Goal: Information Seeking & Learning: Compare options

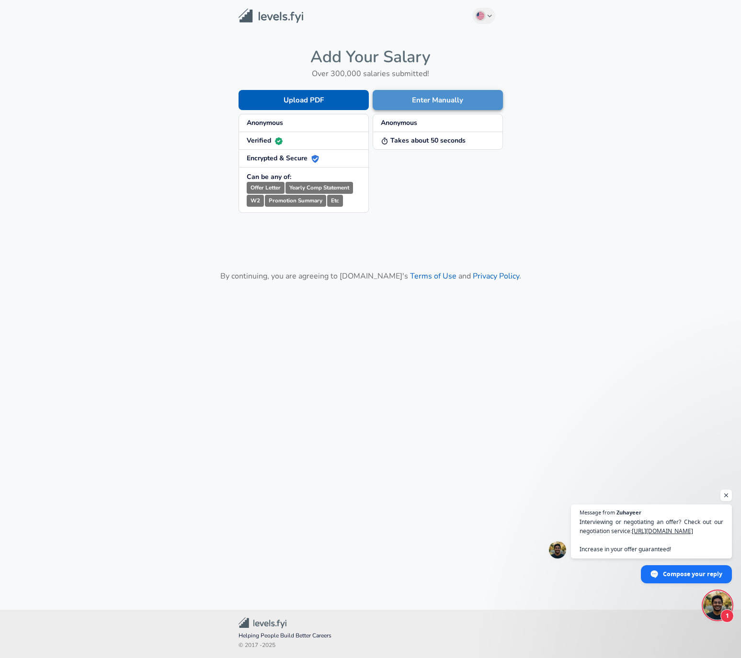
click at [416, 100] on button "Enter Manually" at bounding box center [437, 100] width 130 height 20
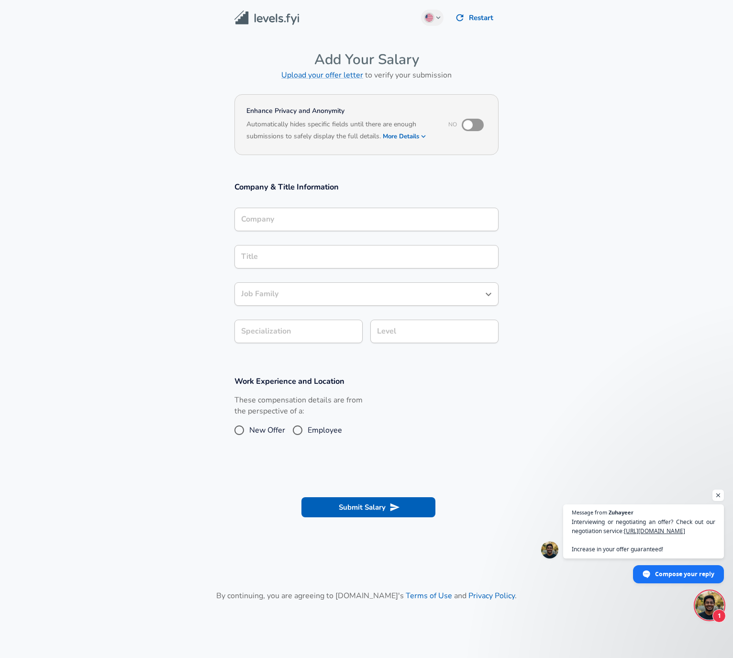
click at [320, 222] on input "Company" at bounding box center [367, 219] width 256 height 15
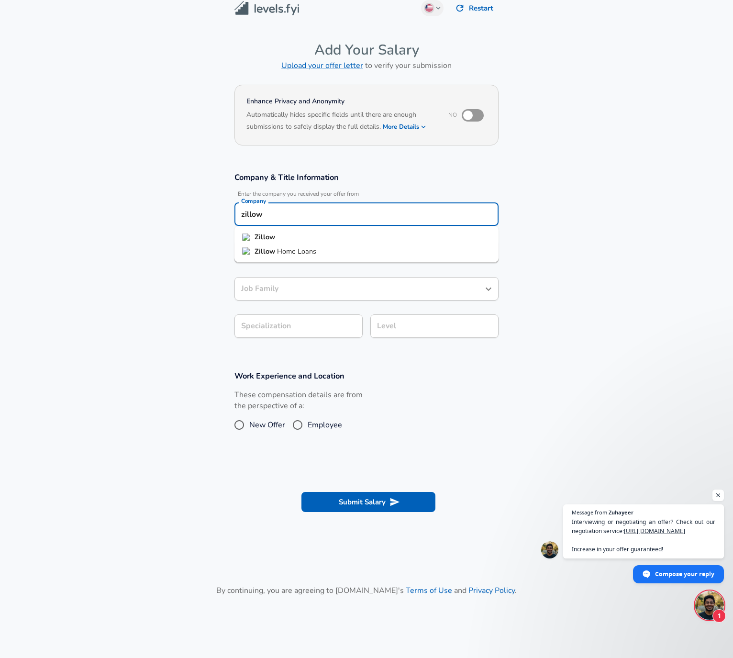
click at [317, 234] on li "Zillow" at bounding box center [367, 237] width 264 height 14
type input "Zillow"
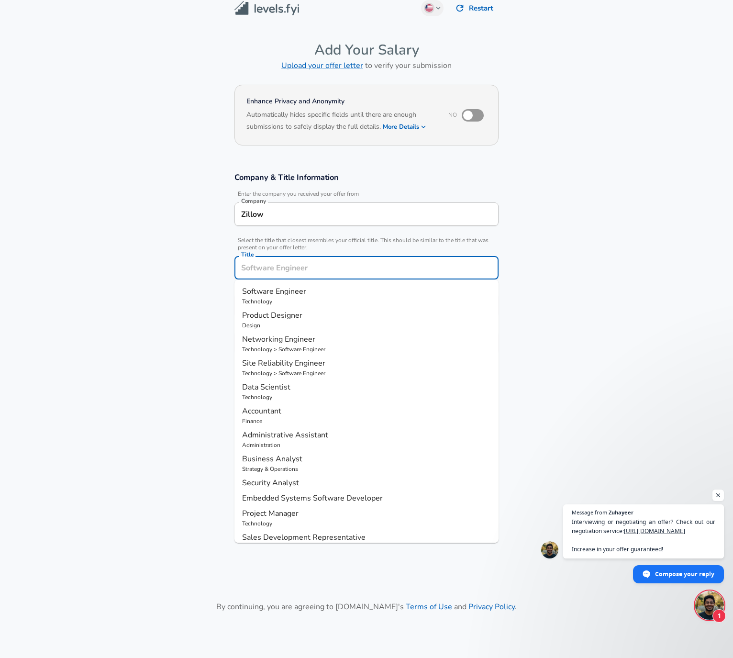
scroll to position [29, 0]
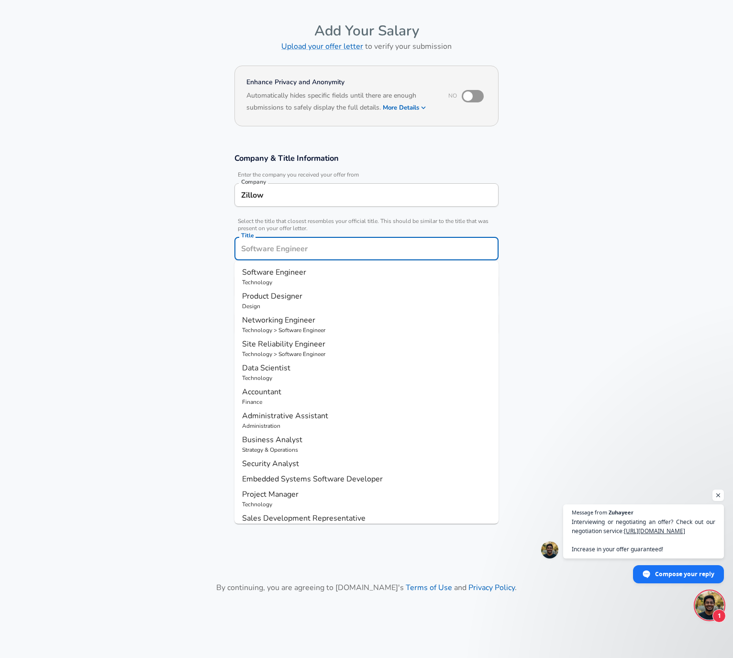
click at [300, 248] on input "Title" at bounding box center [367, 248] width 256 height 15
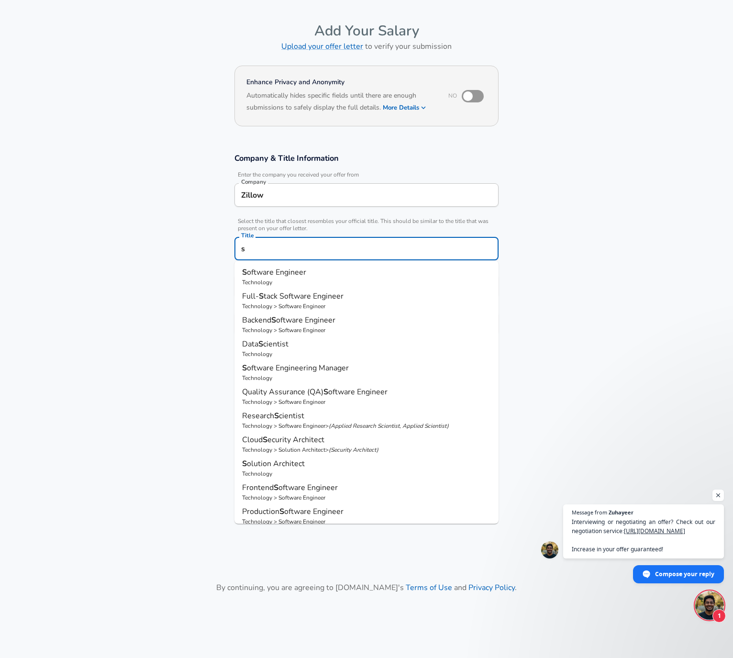
click at [314, 279] on p "Technology" at bounding box center [366, 282] width 249 height 9
type input "Software Engineer"
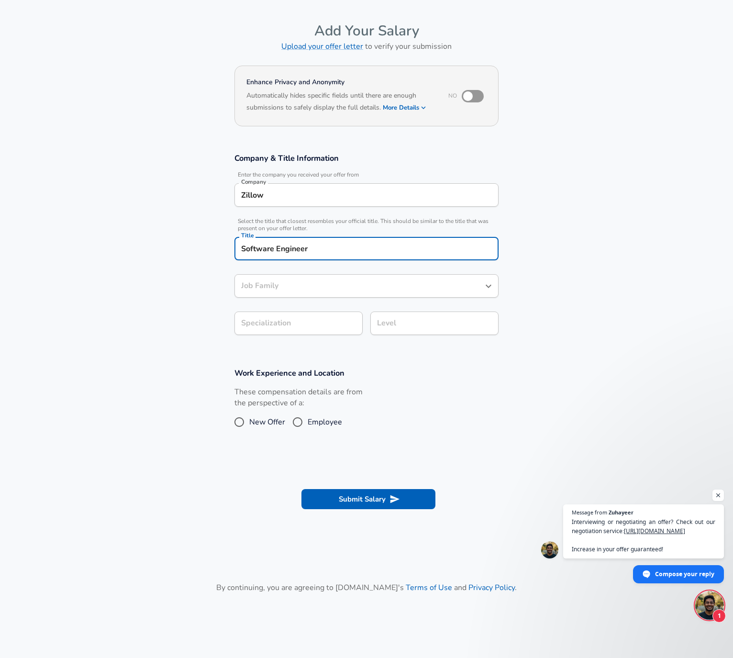
type input "Software Engineer"
click at [315, 290] on input "Software Engineer" at bounding box center [359, 286] width 241 height 15
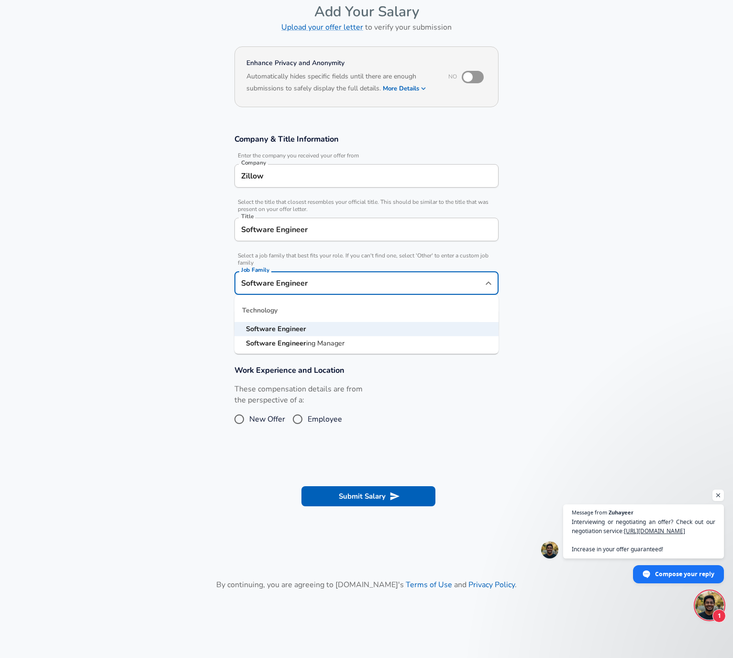
click at [510, 397] on section "Work Experience and Location These compensation details are from the perspectiv…" at bounding box center [366, 402] width 733 height 96
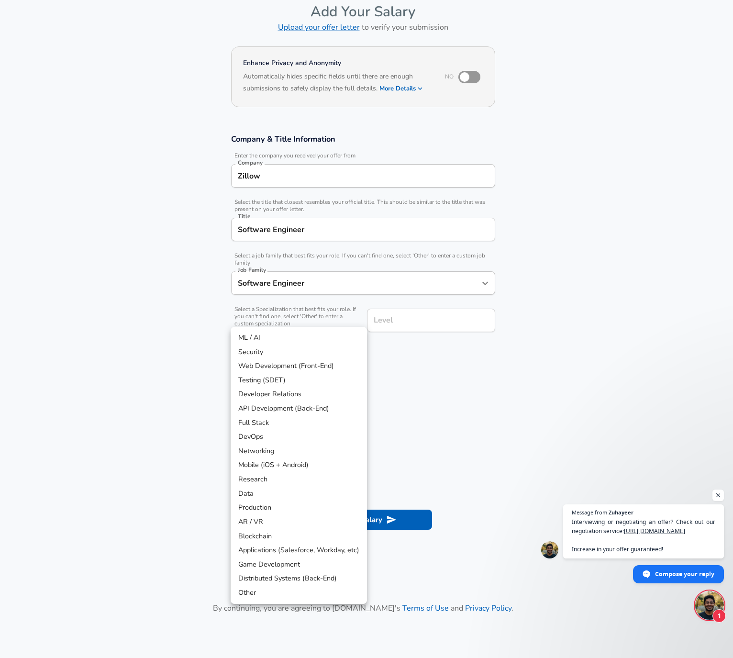
click at [314, 327] on body "English ([GEOGRAPHIC_DATA]) Change Restart Add Your Salary Upload your offer le…" at bounding box center [366, 281] width 733 height 658
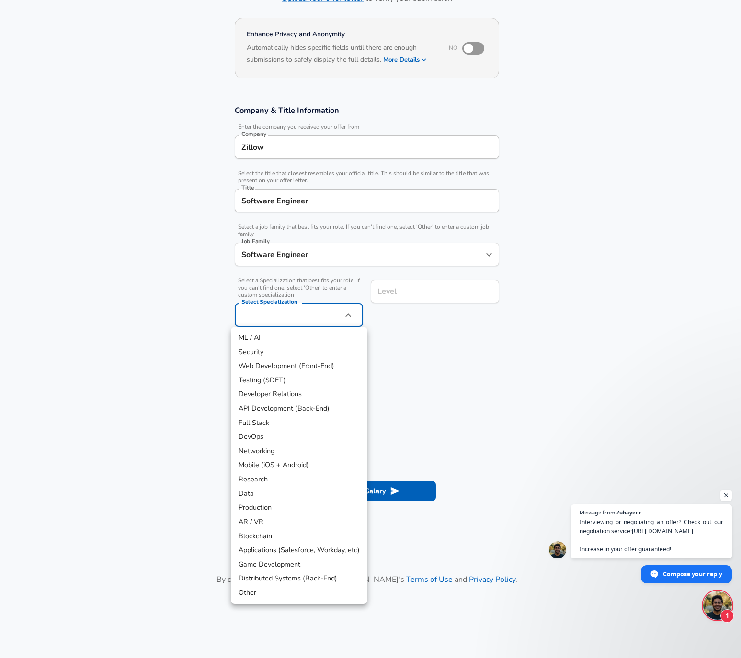
click at [273, 582] on li "Distributed Systems (Back-End)" at bounding box center [299, 579] width 136 height 14
type input "Distributed Systems (Back-End)"
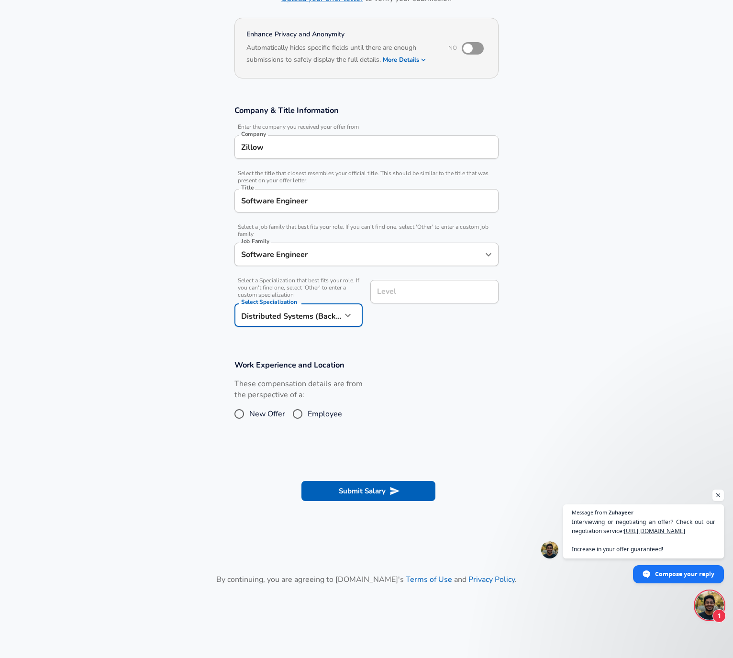
click at [400, 292] on input "Level" at bounding box center [435, 291] width 120 height 15
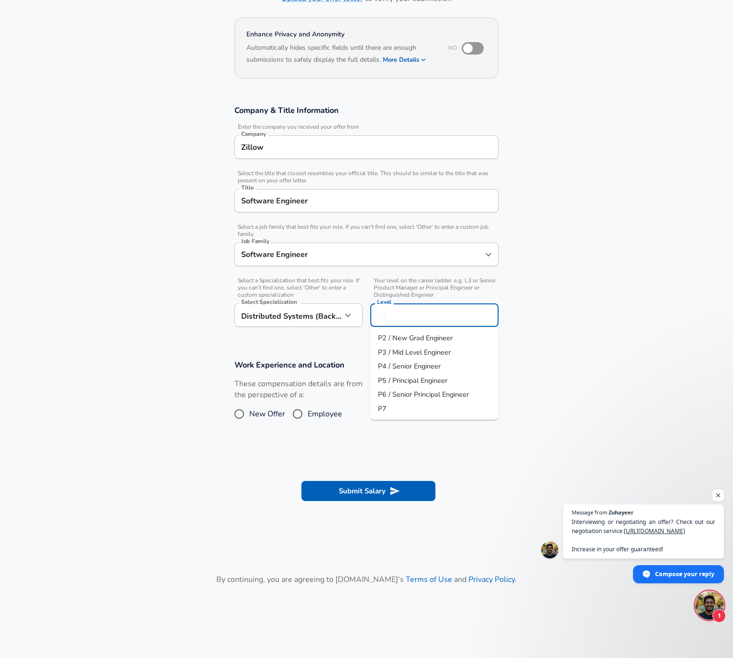
scroll to position [96, 0]
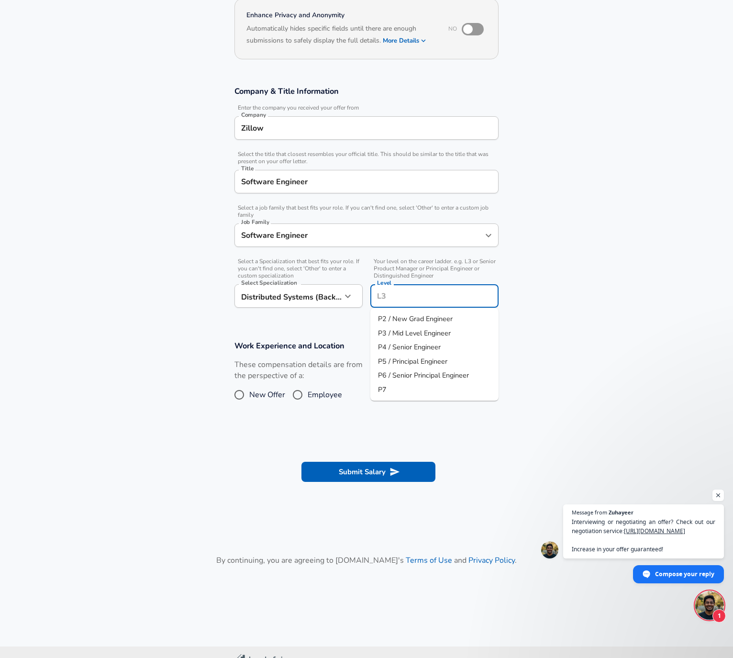
click at [403, 347] on span "P4 / Senior Engineer" at bounding box center [409, 347] width 63 height 10
type input "P4 / Senior Engineer"
click at [298, 396] on input "Employee" at bounding box center [298, 394] width 20 height 15
radio input "true"
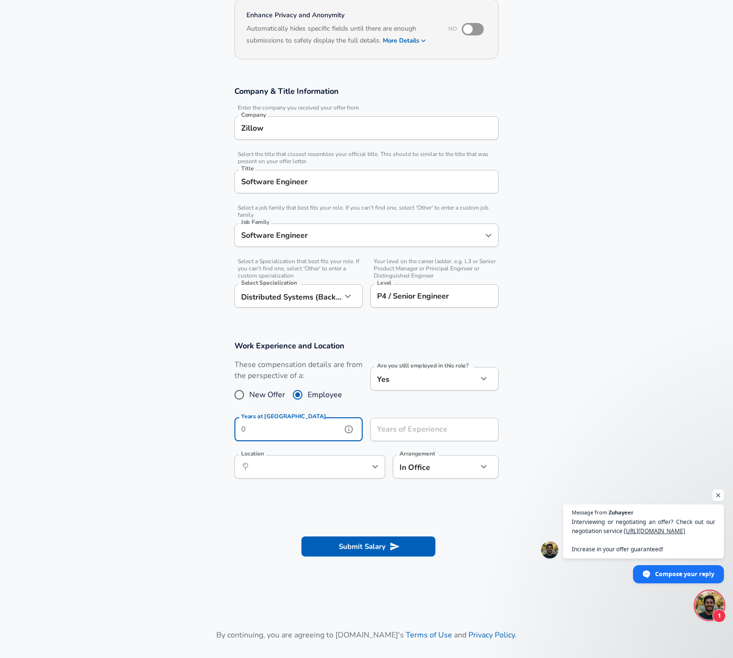
click at [305, 423] on input "Years at [GEOGRAPHIC_DATA]" at bounding box center [288, 429] width 107 height 23
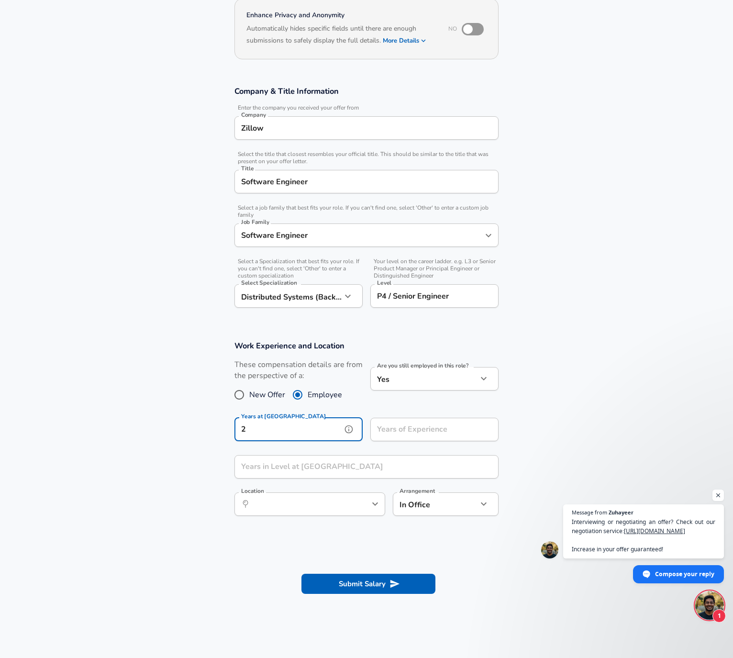
type input "2"
click at [410, 422] on div "Years of Experience Years of Experience" at bounding box center [435, 431] width 128 height 26
type input "9"
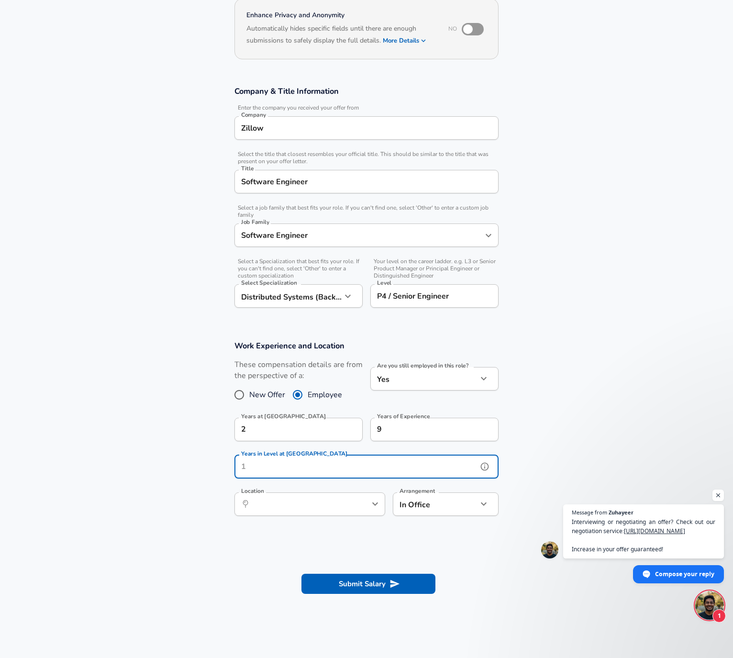
click at [383, 465] on input "Years in Level at [GEOGRAPHIC_DATA]" at bounding box center [356, 466] width 243 height 23
click at [377, 506] on icon "Open" at bounding box center [375, 503] width 11 height 11
type input "2"
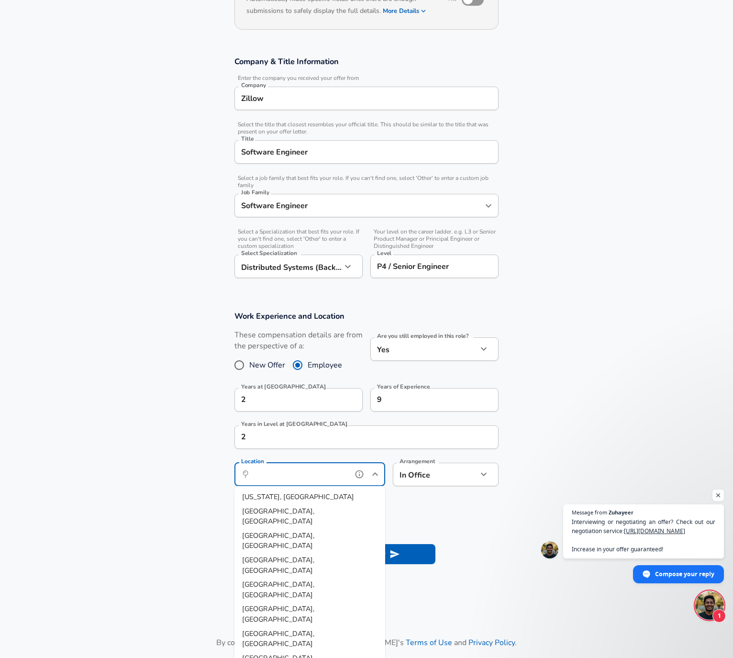
scroll to position [244, 0]
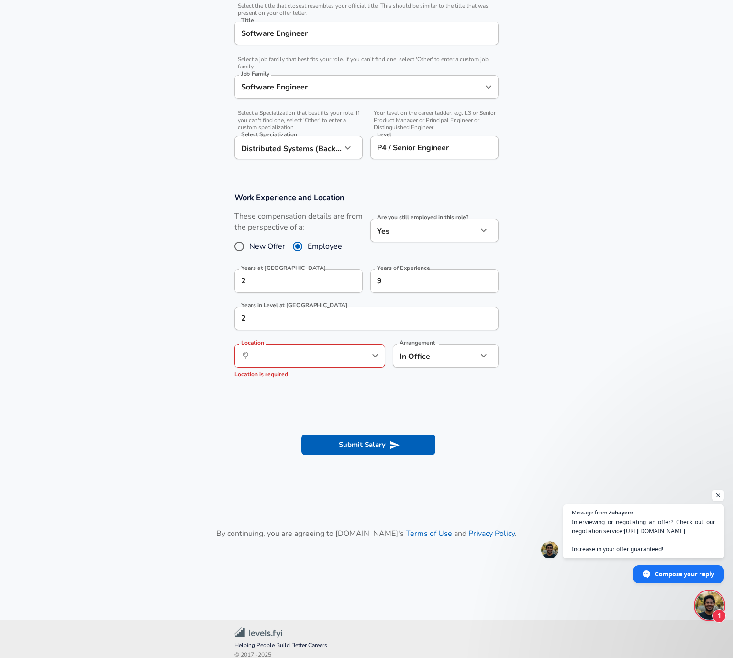
click at [485, 398] on form "Enhance Privacy and Anonymity No Automatically hides specific fields until ther…" at bounding box center [366, 158] width 733 height 623
click at [474, 345] on div "In Office office Arrangement" at bounding box center [446, 355] width 106 height 23
click at [472, 354] on icon "help" at bounding box center [471, 356] width 10 height 10
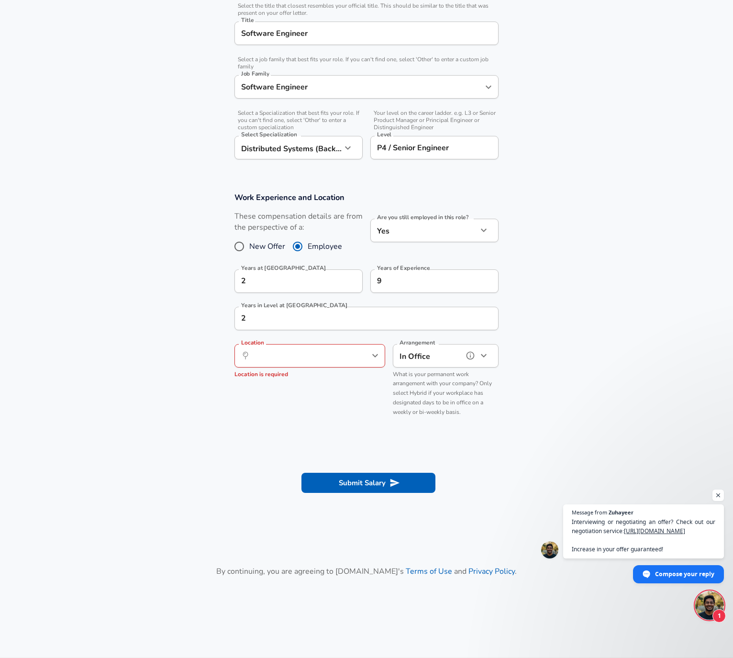
click at [486, 355] on icon "button" at bounding box center [484, 355] width 6 height 3
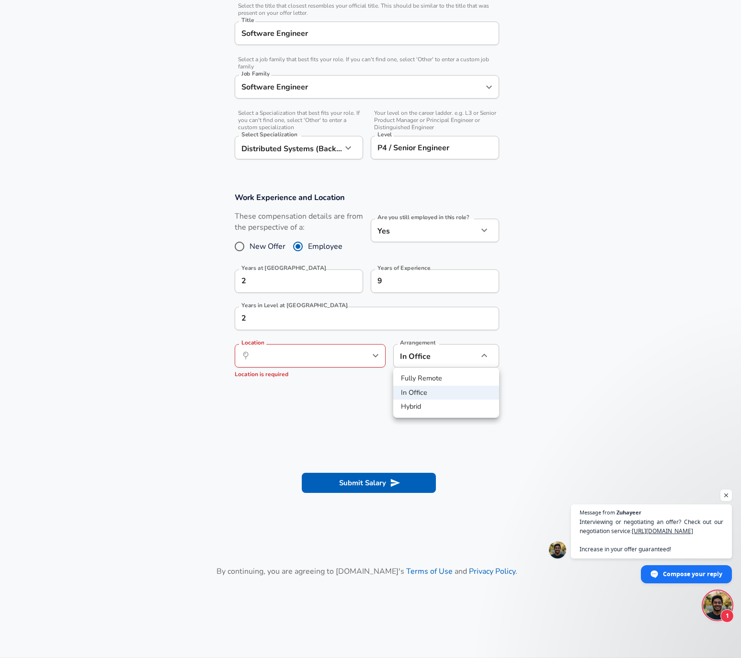
click at [439, 381] on li "Fully Remote" at bounding box center [446, 378] width 106 height 14
type input "remote"
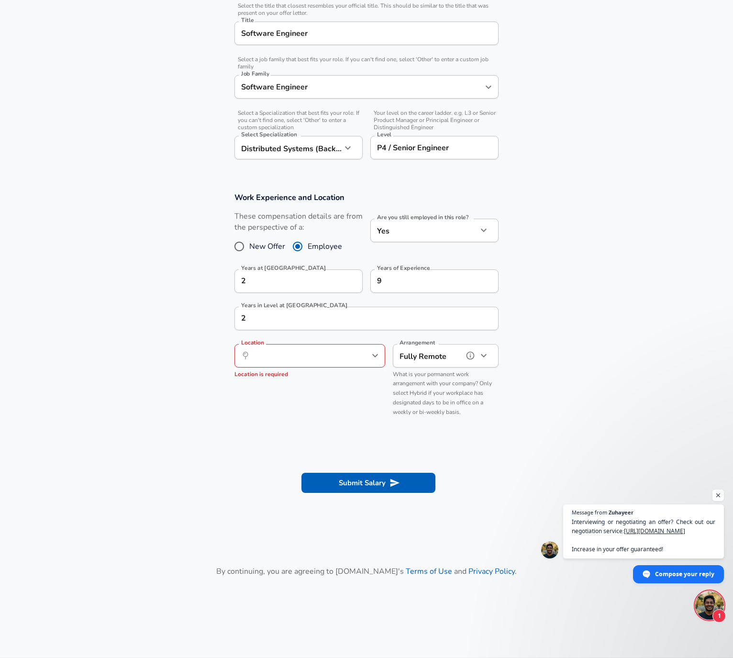
click at [315, 345] on div "​ Location" at bounding box center [310, 355] width 151 height 23
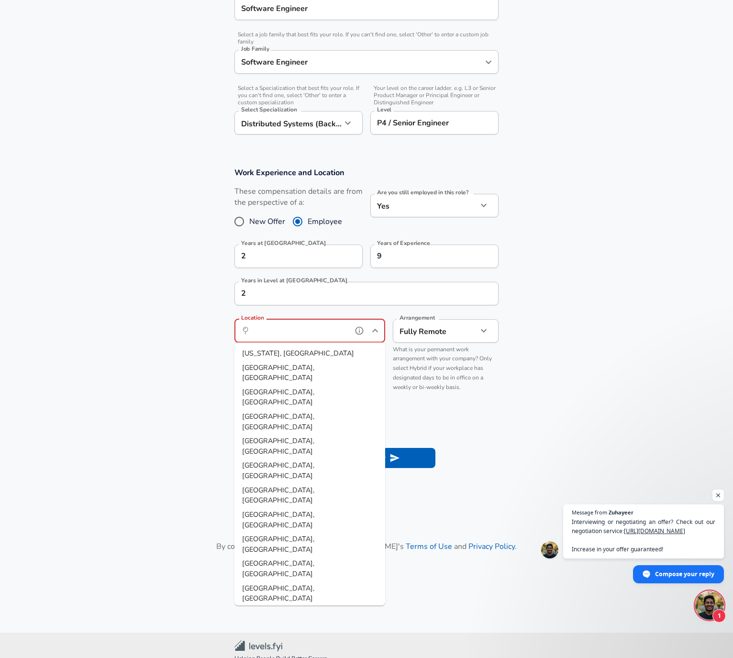
scroll to position [292, 0]
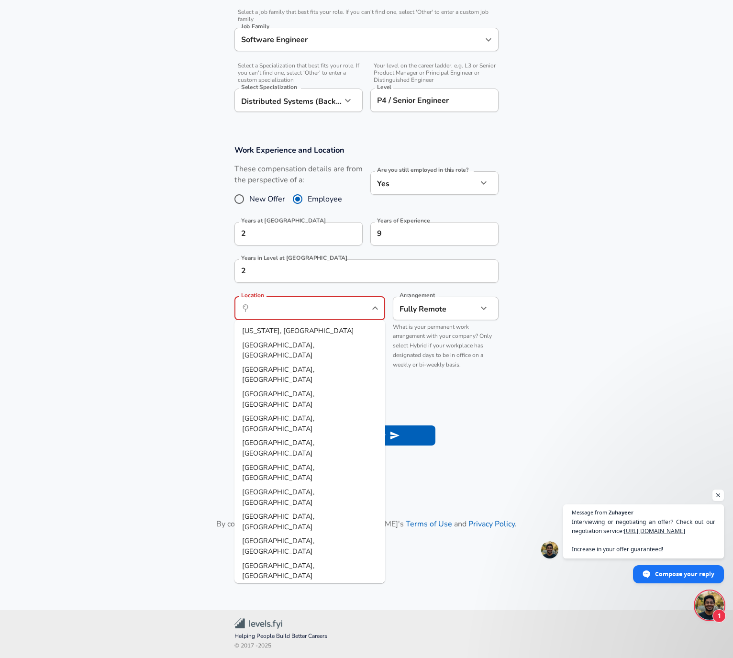
click at [547, 355] on section "Work Experience and Location These compensation details are from the perspectiv…" at bounding box center [366, 262] width 733 height 256
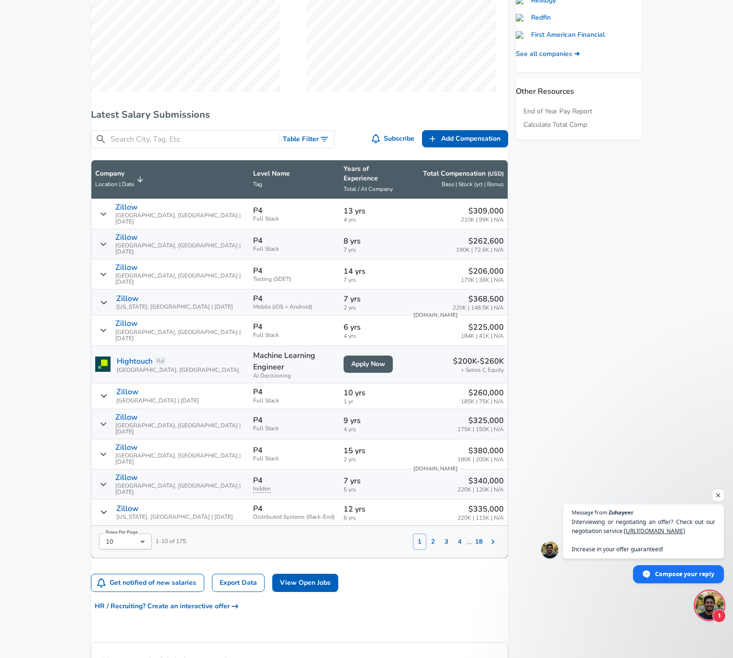
scroll to position [443, 0]
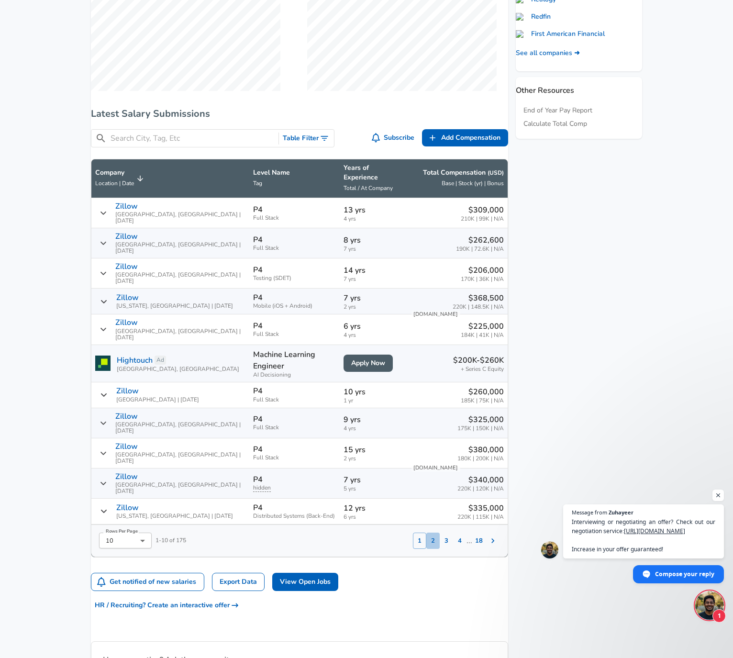
click at [427, 533] on button "2" at bounding box center [433, 541] width 13 height 16
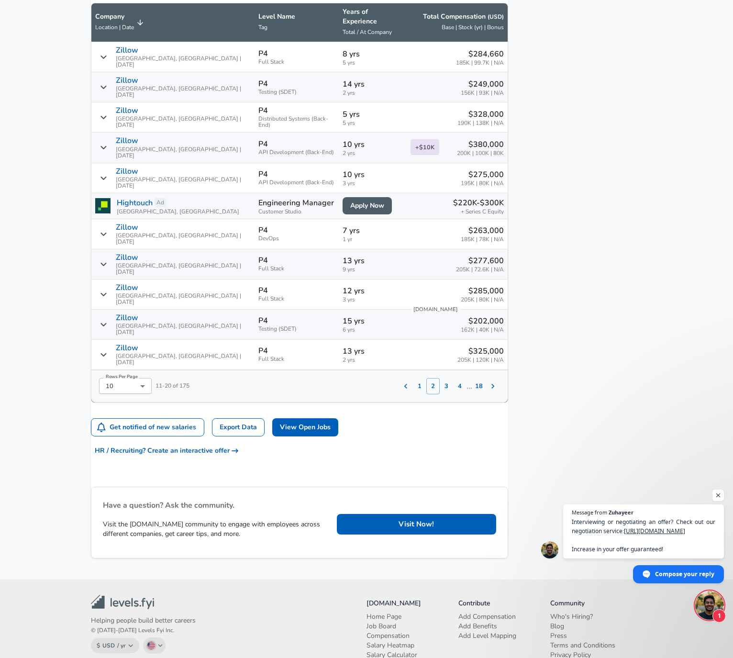
scroll to position [602, 0]
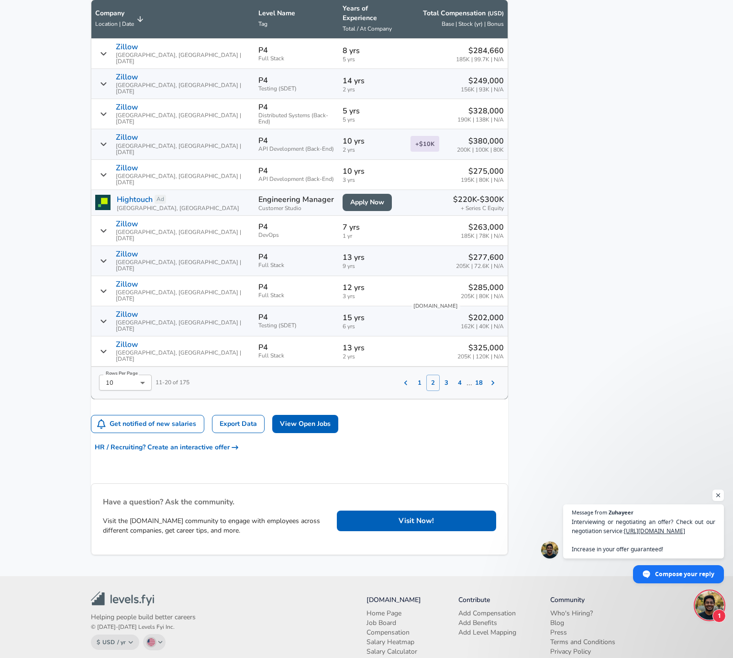
click at [440, 375] on button "3" at bounding box center [446, 383] width 13 height 16
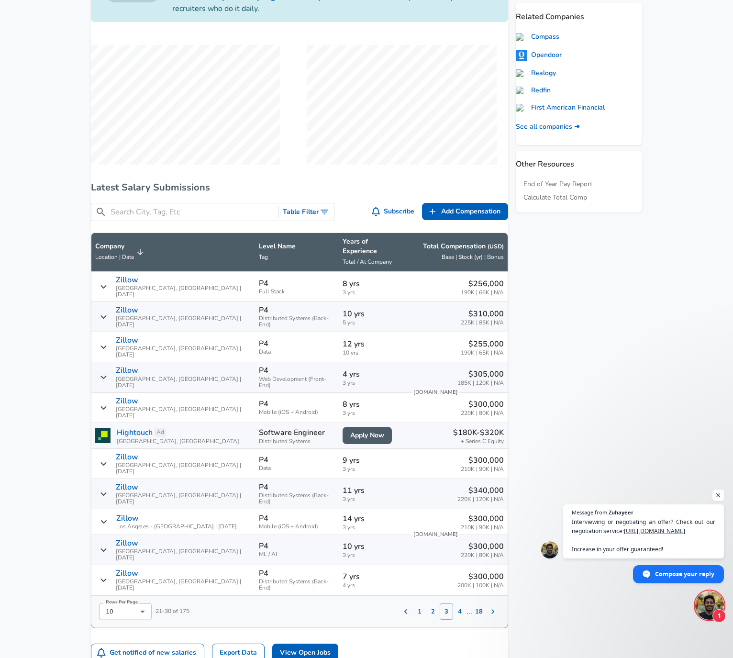
scroll to position [373, 0]
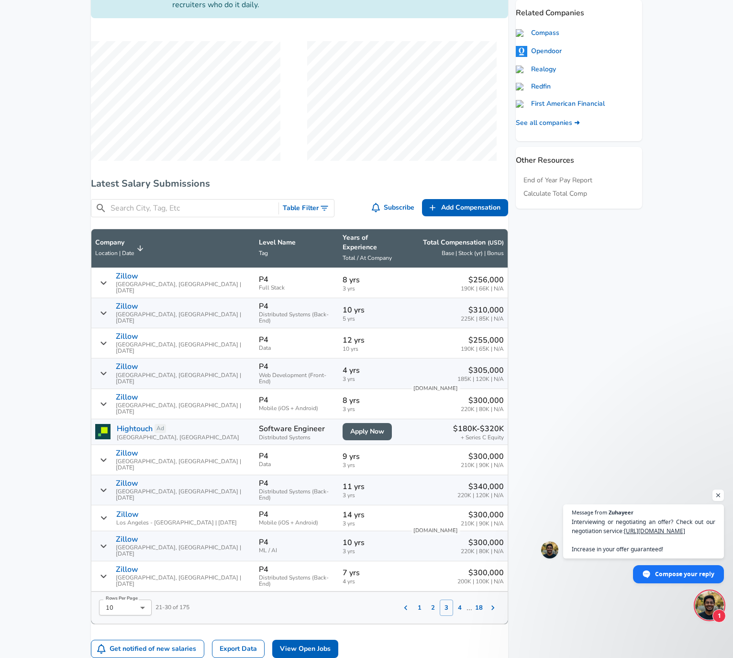
click at [476, 268] on th "Total Compensation ( USD ) Base | Stock (yr) | Bonus" at bounding box center [457, 248] width 101 height 39
click at [477, 259] on div "Total Compensation ( USD ) Base | Stock (yr) | Bonus" at bounding box center [463, 248] width 81 height 21
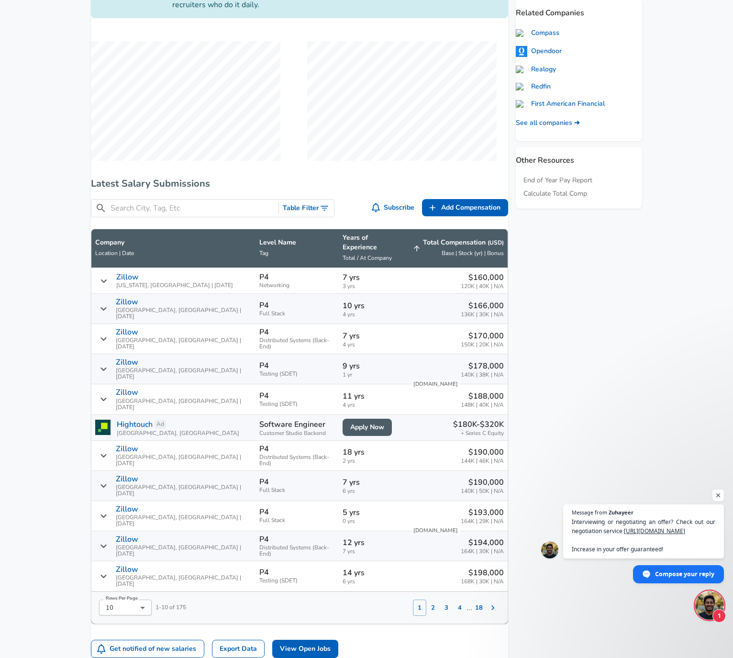
click at [478, 263] on th "Total Compensation ( USD ) Base | Stock (yr) | Bonus" at bounding box center [457, 248] width 101 height 39
click at [474, 257] on span "Base | Stock (yr) | Bonus" at bounding box center [473, 253] width 62 height 8
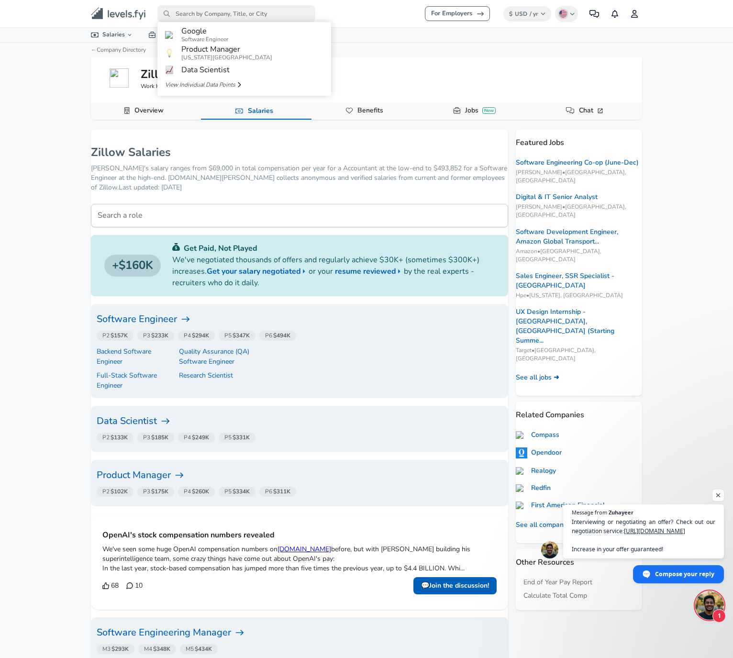
click at [206, 18] on input "primary" at bounding box center [236, 13] width 158 height 17
paste input "Atlassian"
type input "Atlassian"
click at [206, 30] on link "Atlassian" at bounding box center [244, 33] width 174 height 15
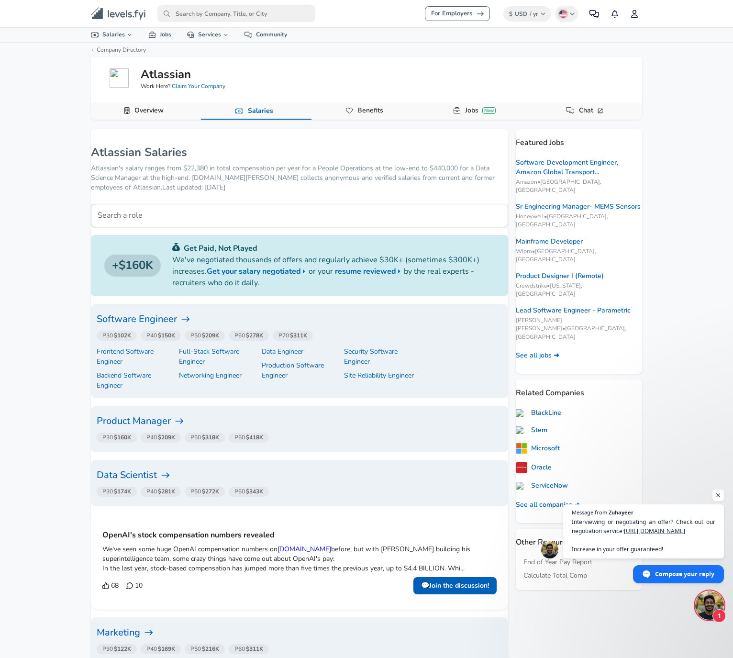
click at [172, 317] on h6 "Software Engineer" at bounding box center [300, 319] width 406 height 15
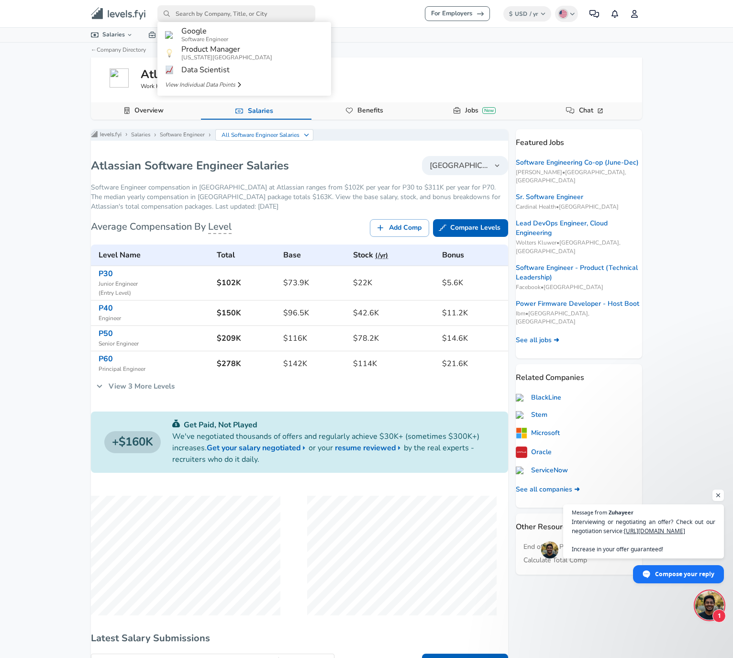
click at [201, 16] on input "primary" at bounding box center [236, 13] width 158 height 17
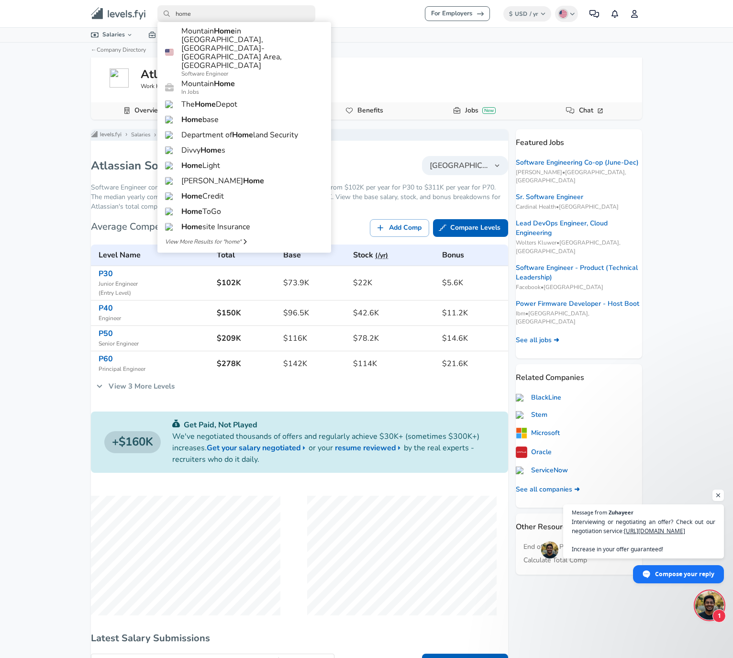
type input "home"
click link "The Home Depot" at bounding box center [244, 104] width 174 height 15
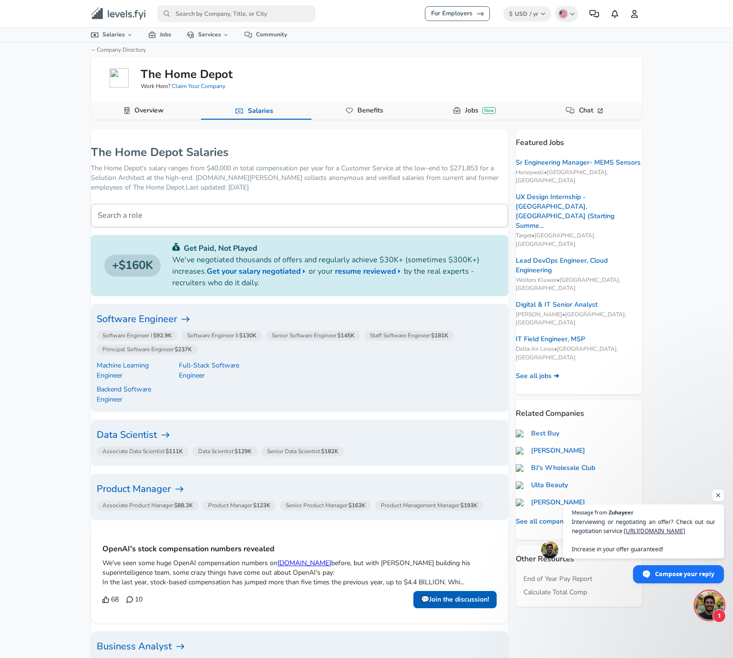
click at [152, 319] on h6 "Software Engineer" at bounding box center [300, 319] width 406 height 15
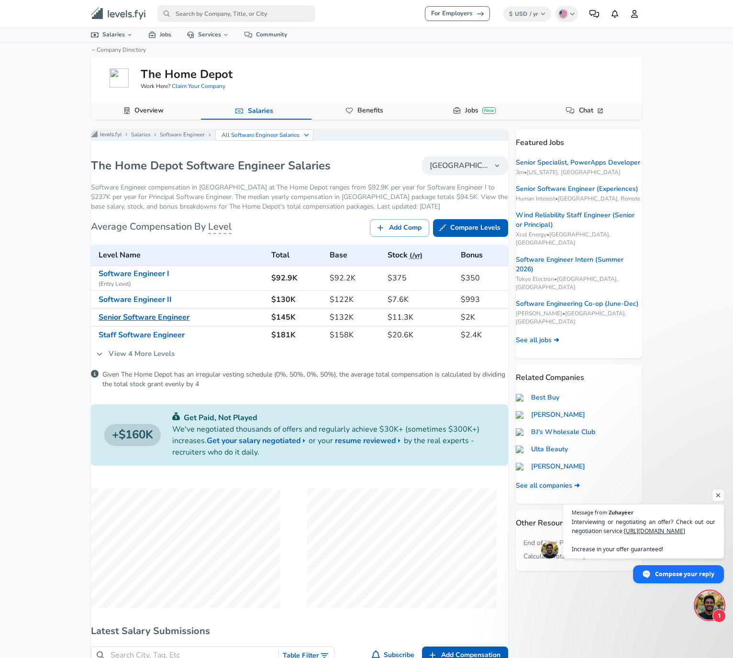
click at [162, 323] on link "Senior Software Engineer" at bounding box center [144, 317] width 91 height 11
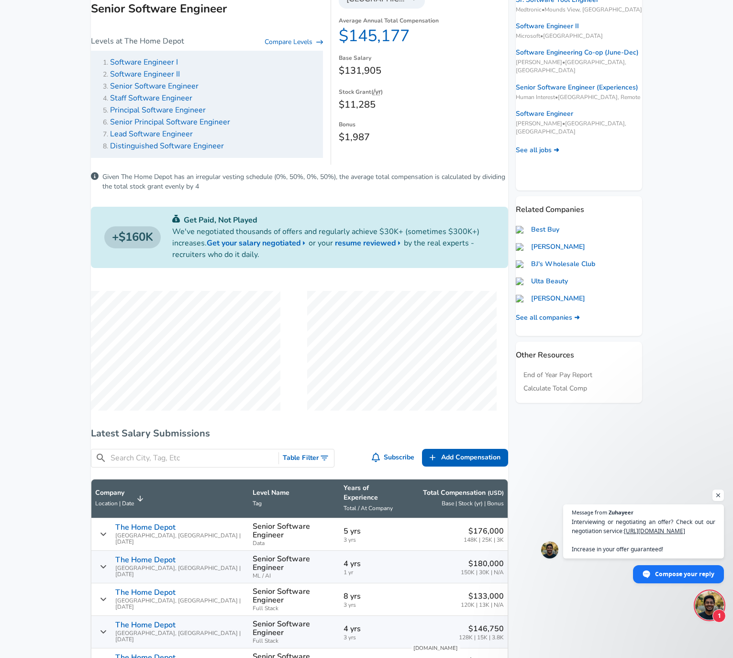
scroll to position [402, 0]
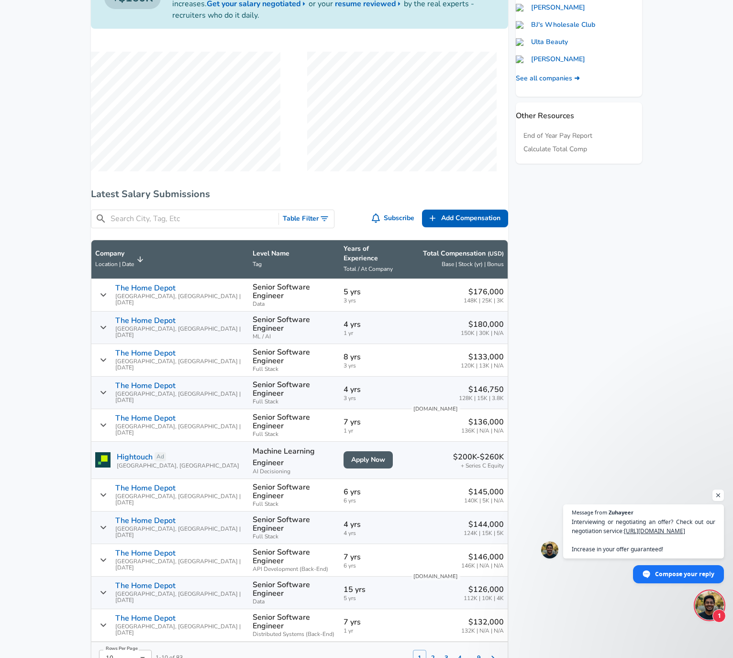
click at [134, 268] on span "Location | Date" at bounding box center [114, 264] width 39 height 8
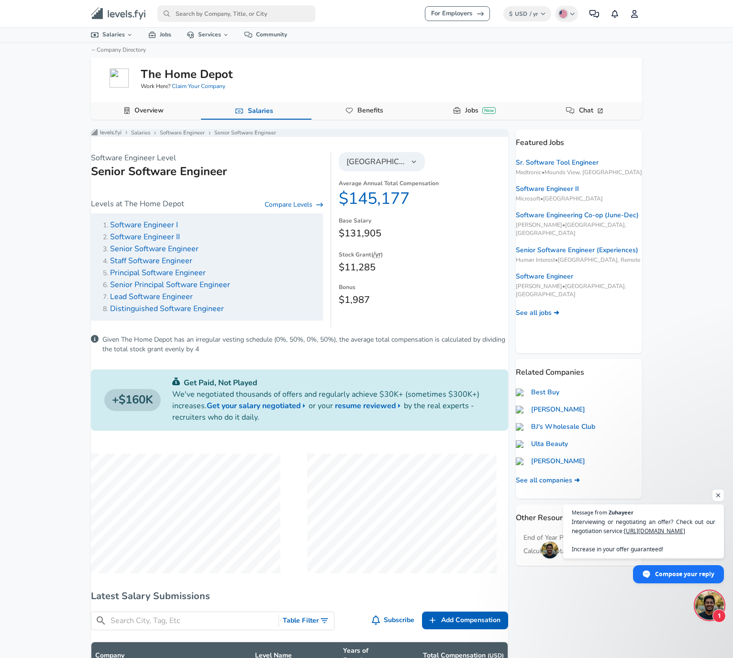
click at [293, 14] on input "primary" at bounding box center [236, 13] width 158 height 17
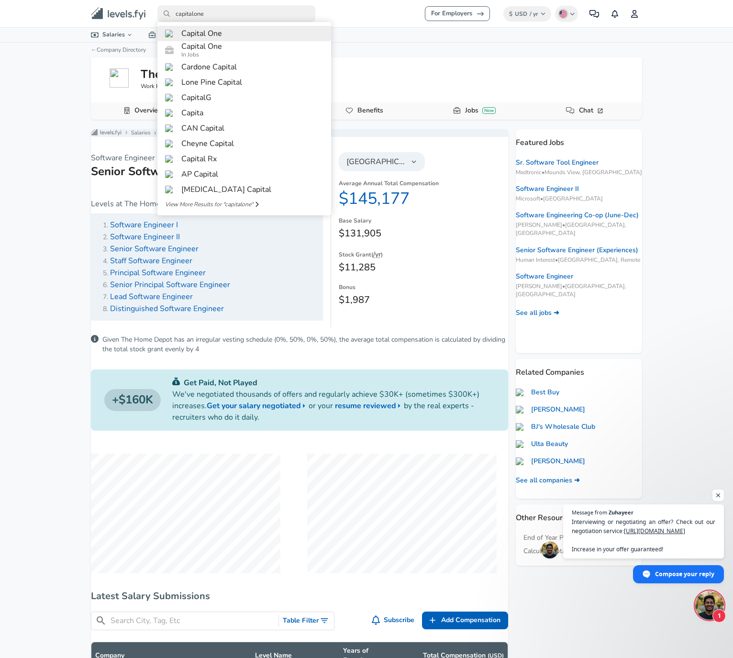
type input "capitalone"
click at [283, 35] on link "Capital One" at bounding box center [244, 33] width 174 height 15
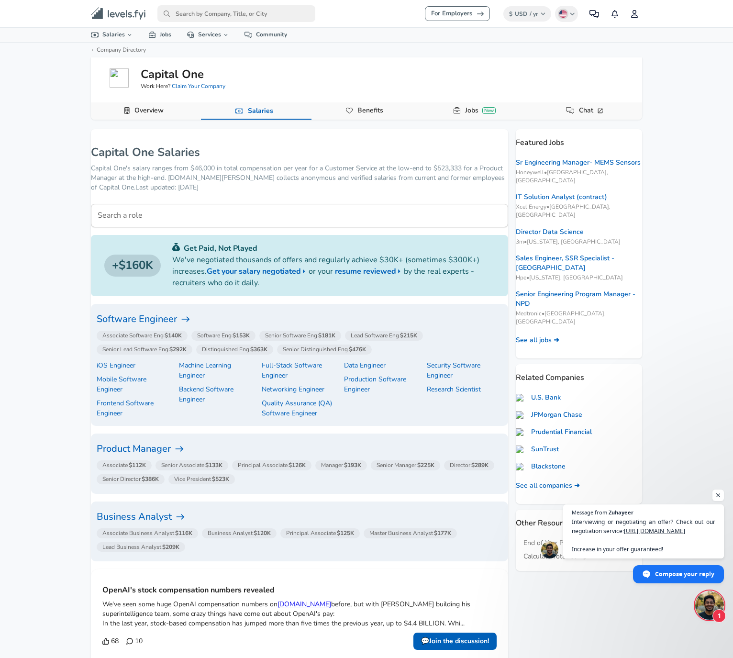
click at [149, 317] on h6 "Software Engineer" at bounding box center [300, 319] width 406 height 15
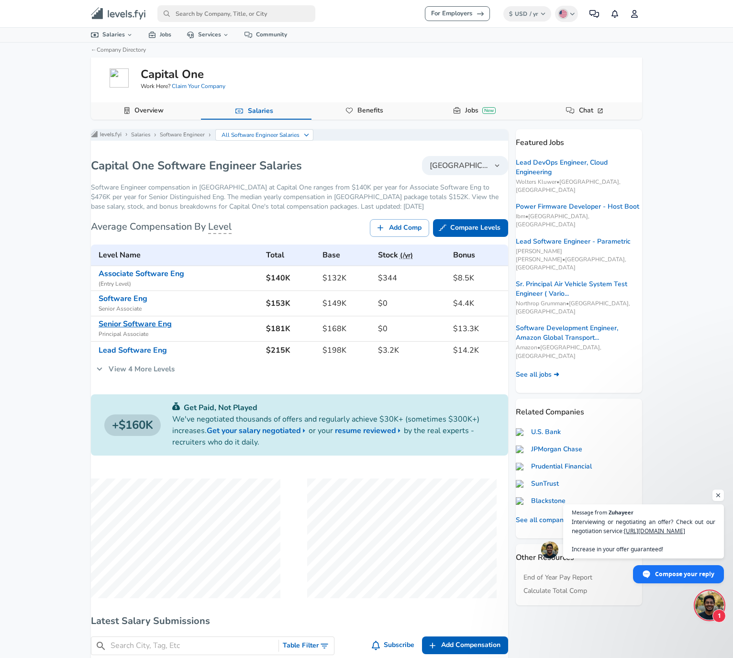
click at [142, 329] on link "Senior Software Eng" at bounding box center [135, 324] width 73 height 11
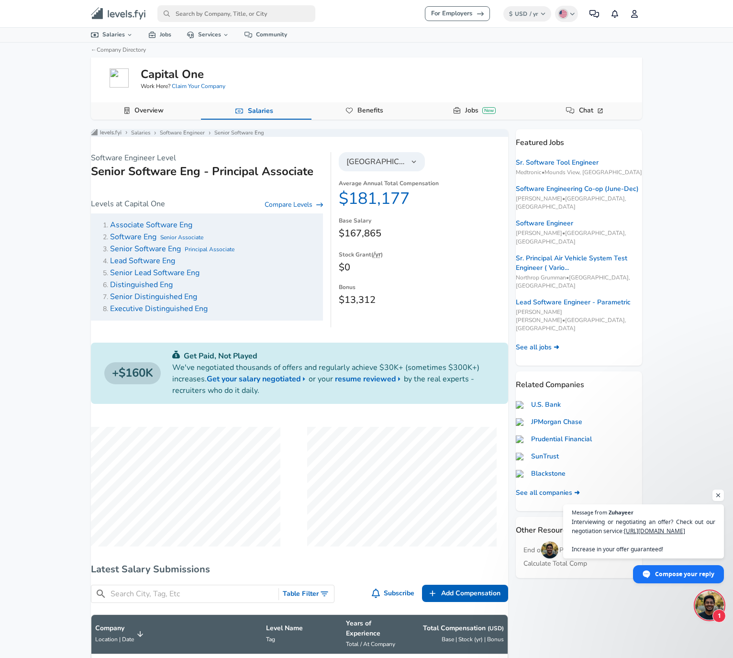
scroll to position [433, 0]
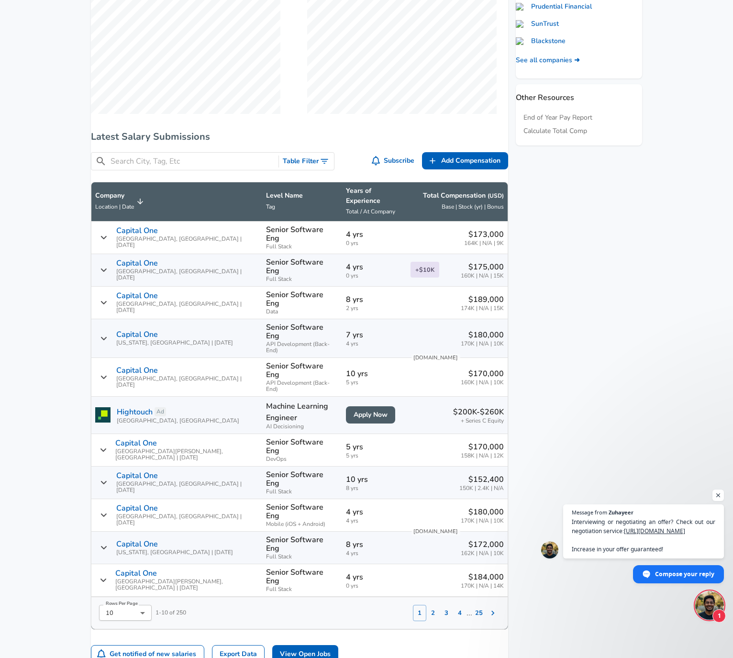
click at [158, 221] on th "Company Location | Date" at bounding box center [176, 201] width 171 height 39
click at [145, 206] on icon "Salary Submissions" at bounding box center [140, 201] width 9 height 9
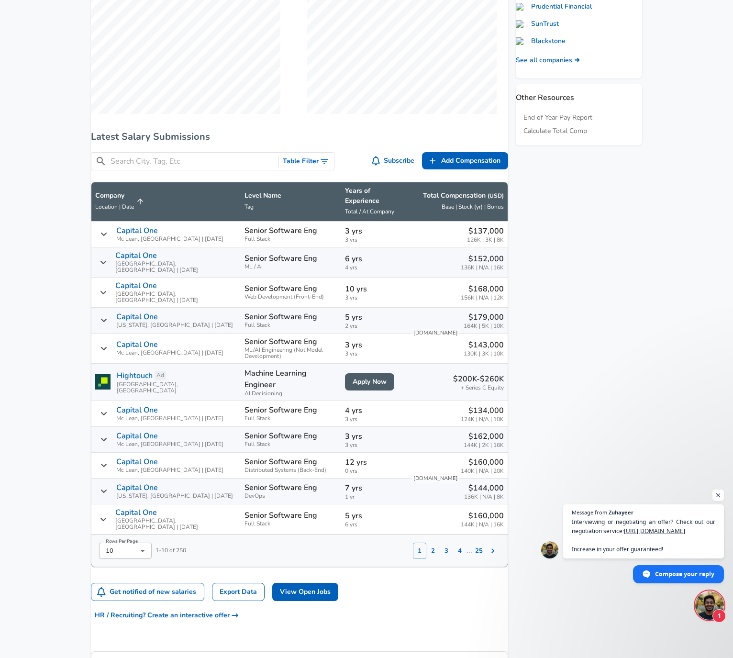
click at [145, 206] on icon "Salary Submissions" at bounding box center [140, 201] width 9 height 9
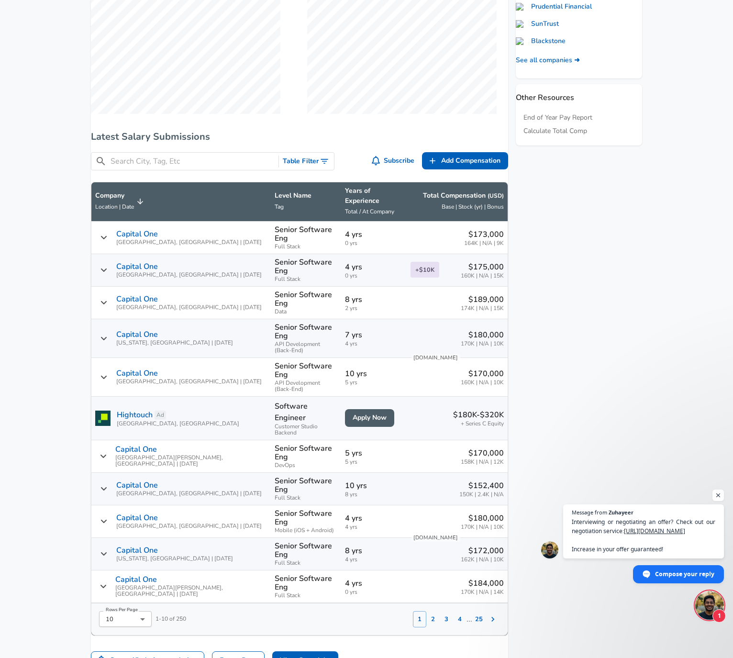
click at [153, 409] on link "Hightouch" at bounding box center [135, 414] width 36 height 11
